Goal: Task Accomplishment & Management: Manage account settings

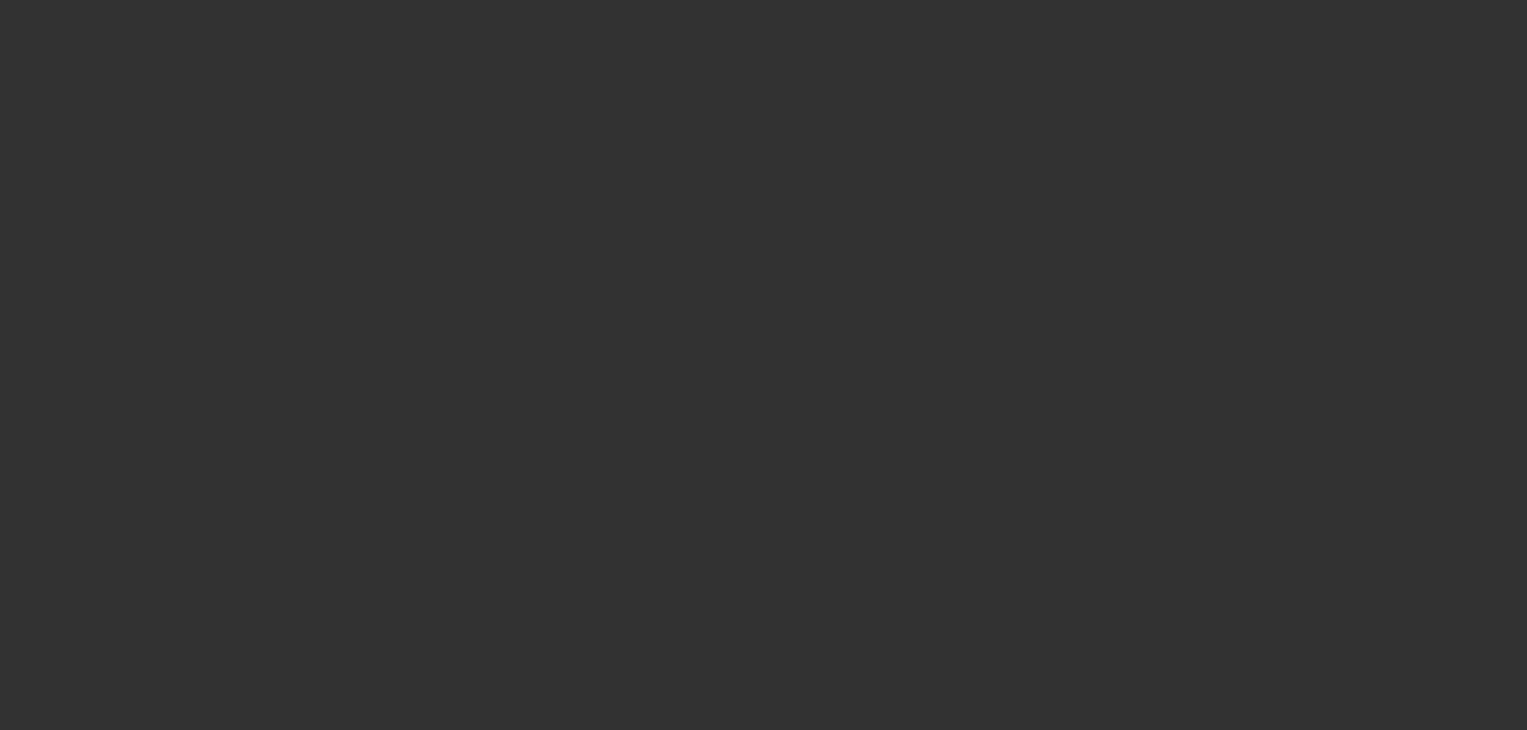
select select "4"
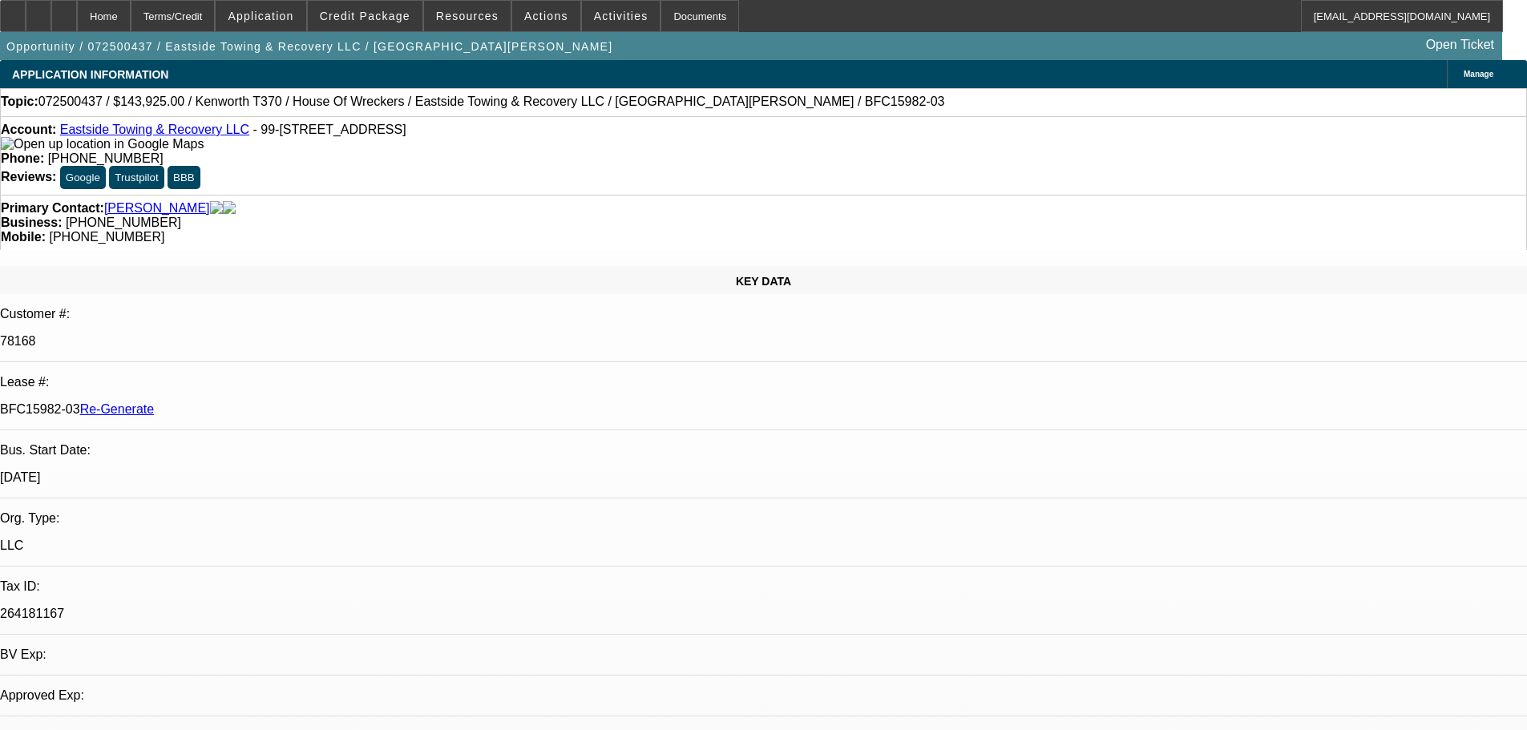
select select "0"
select select "1"
select select "6"
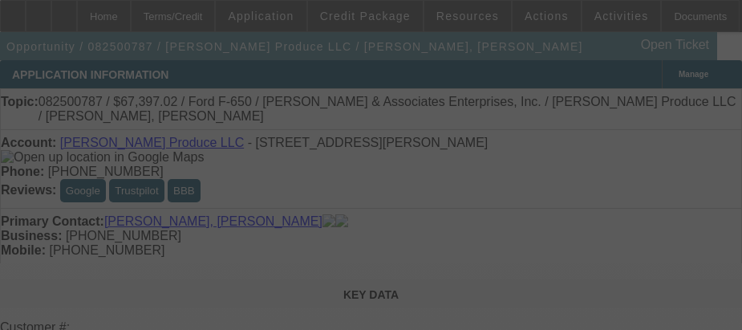
select select "3"
select select "0"
select select "6"
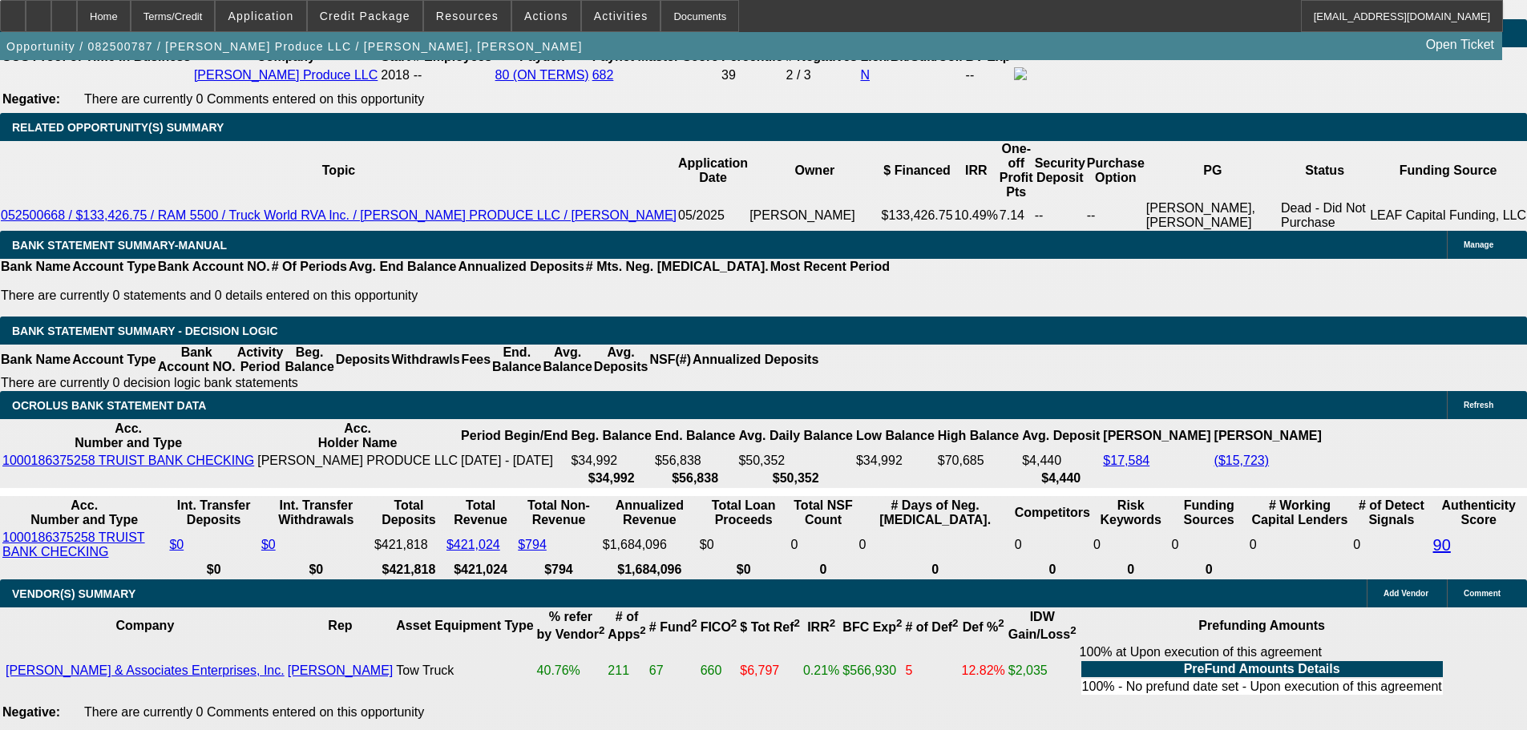
scroll to position [241, 0]
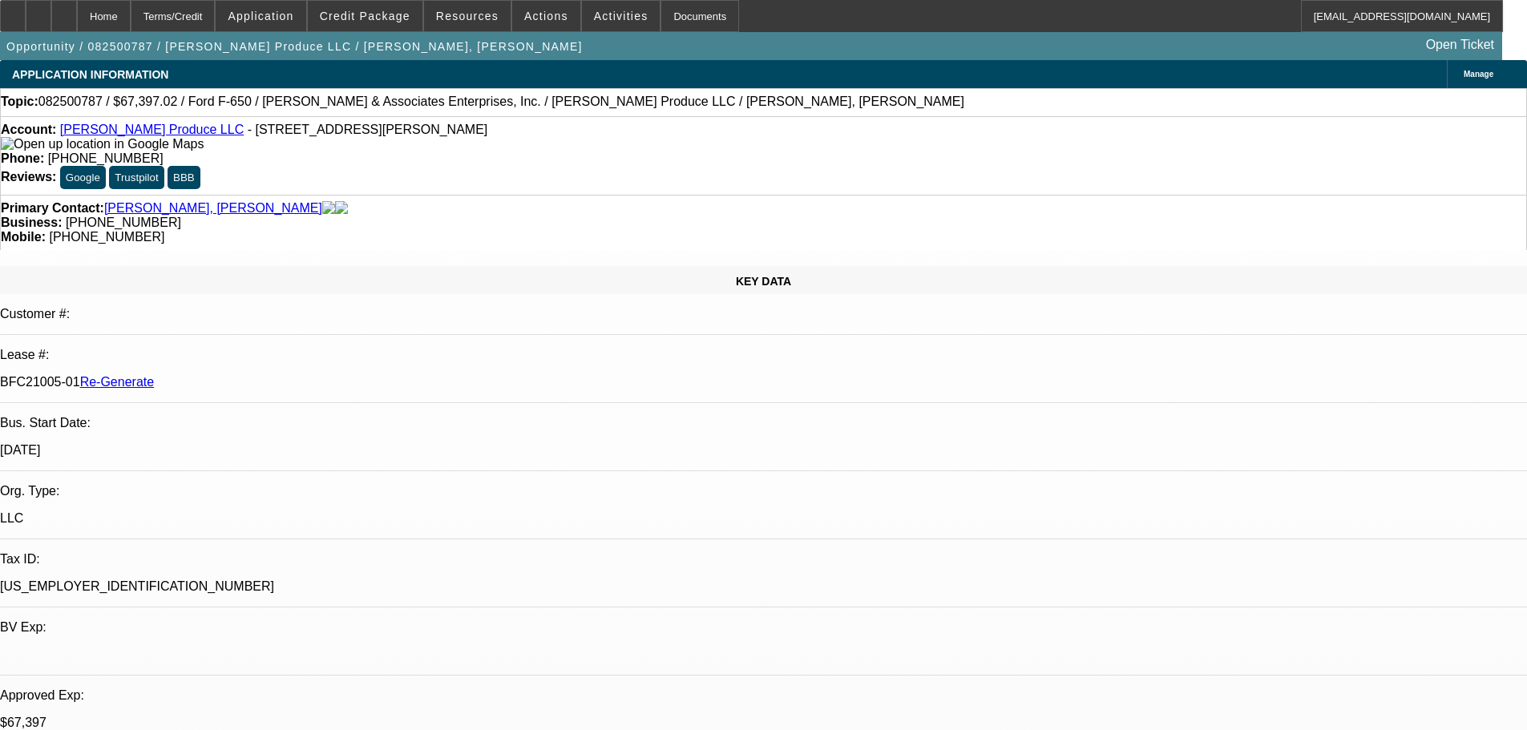
scroll to position [160, 0]
